Goal: Transaction & Acquisition: Purchase product/service

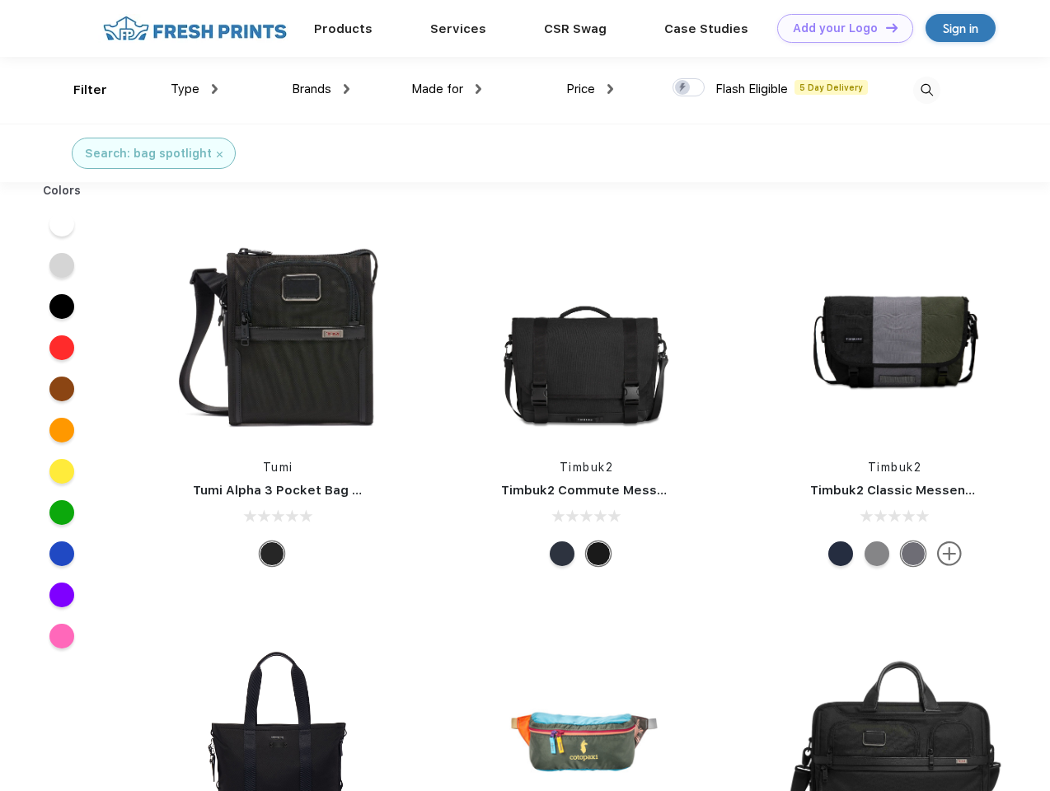
click at [839, 28] on link "Add your Logo Design Tool" at bounding box center [845, 28] width 136 height 29
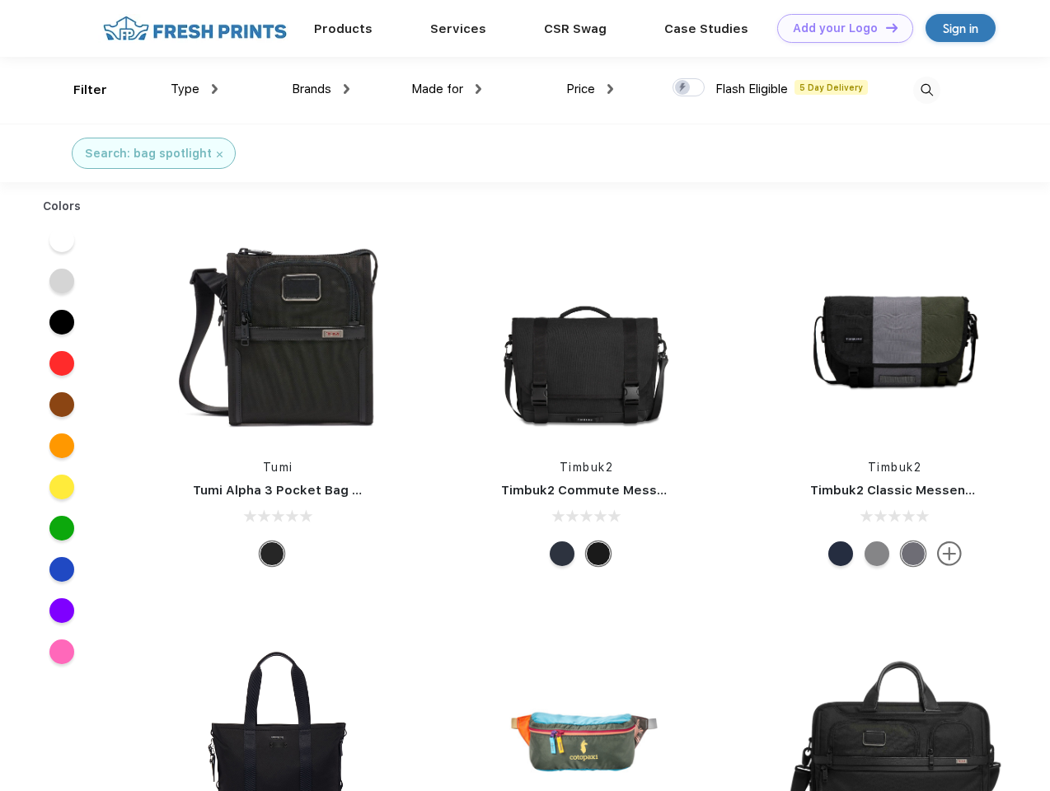
click at [0, 0] on div "Design Tool" at bounding box center [0, 0] width 0 height 0
click at [884, 27] on link "Add your Logo Design Tool" at bounding box center [845, 28] width 136 height 29
click at [79, 90] on div "Filter" at bounding box center [90, 90] width 34 height 19
click at [195, 89] on span "Type" at bounding box center [185, 89] width 29 height 15
click at [321, 89] on span "Brands" at bounding box center [312, 89] width 40 height 15
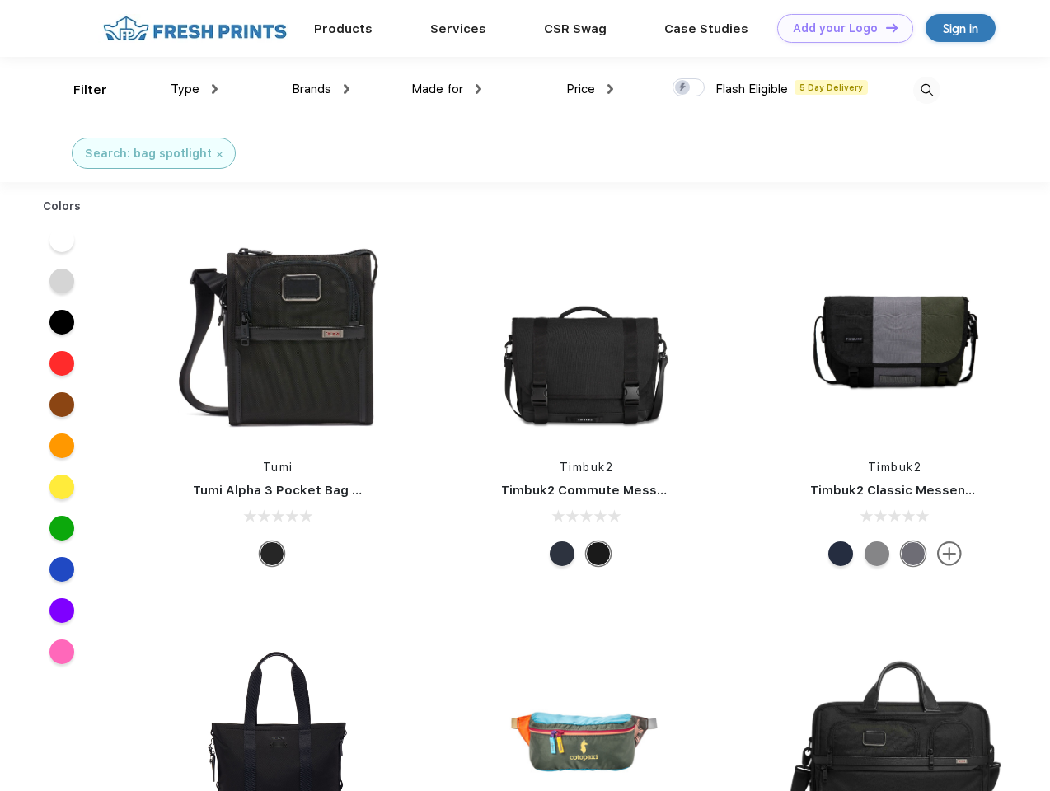
click at [447, 89] on span "Made for" at bounding box center [437, 89] width 52 height 15
click at [590, 89] on span "Price" at bounding box center [580, 89] width 29 height 15
click at [689, 88] on div at bounding box center [689, 87] width 32 height 18
click at [683, 88] on input "checkbox" at bounding box center [678, 82] width 11 height 11
click at [926, 90] on img at bounding box center [926, 90] width 27 height 27
